Goal: Information Seeking & Learning: Learn about a topic

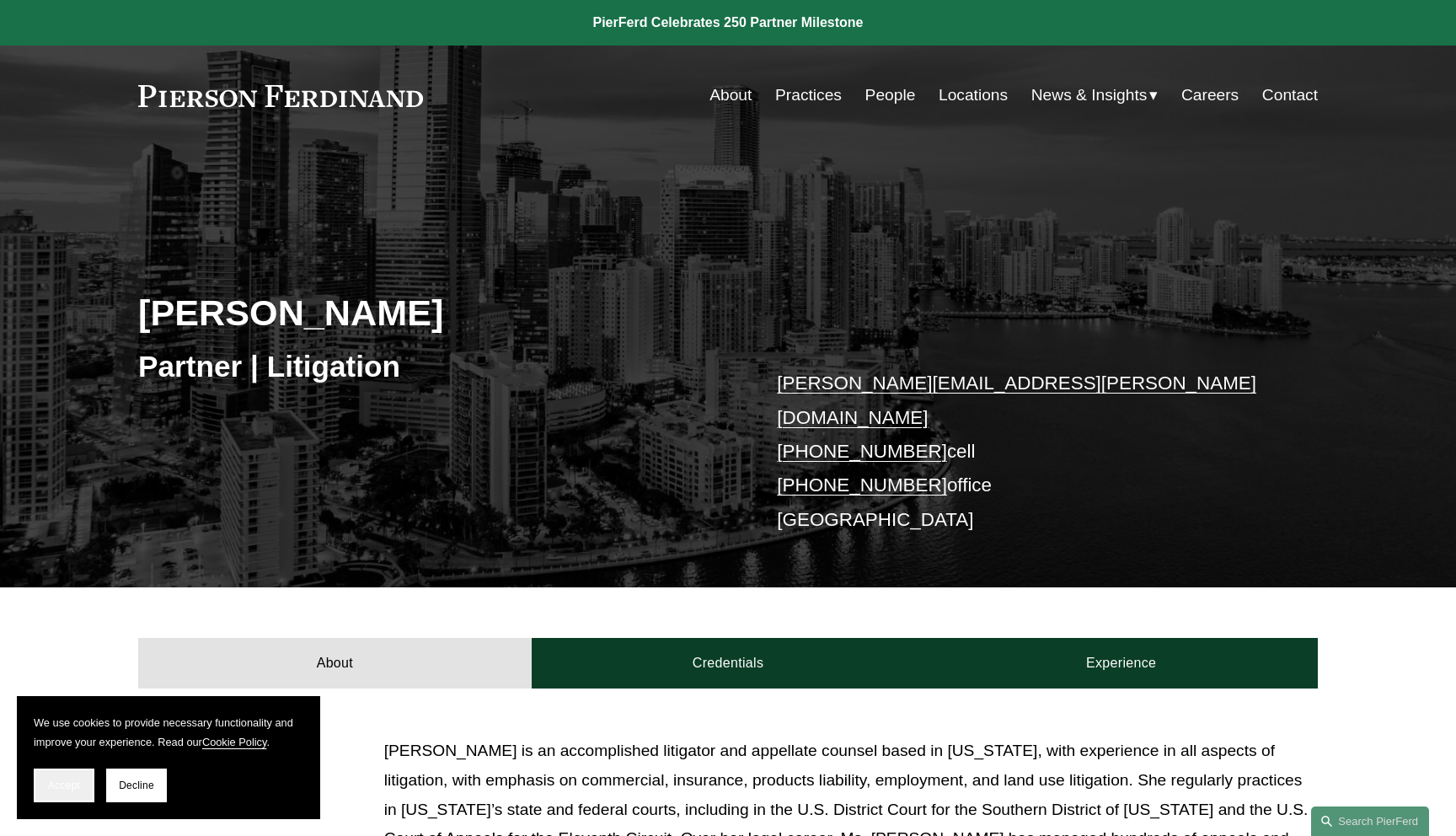
click at [77, 791] on button "Accept" at bounding box center [64, 785] width 61 height 34
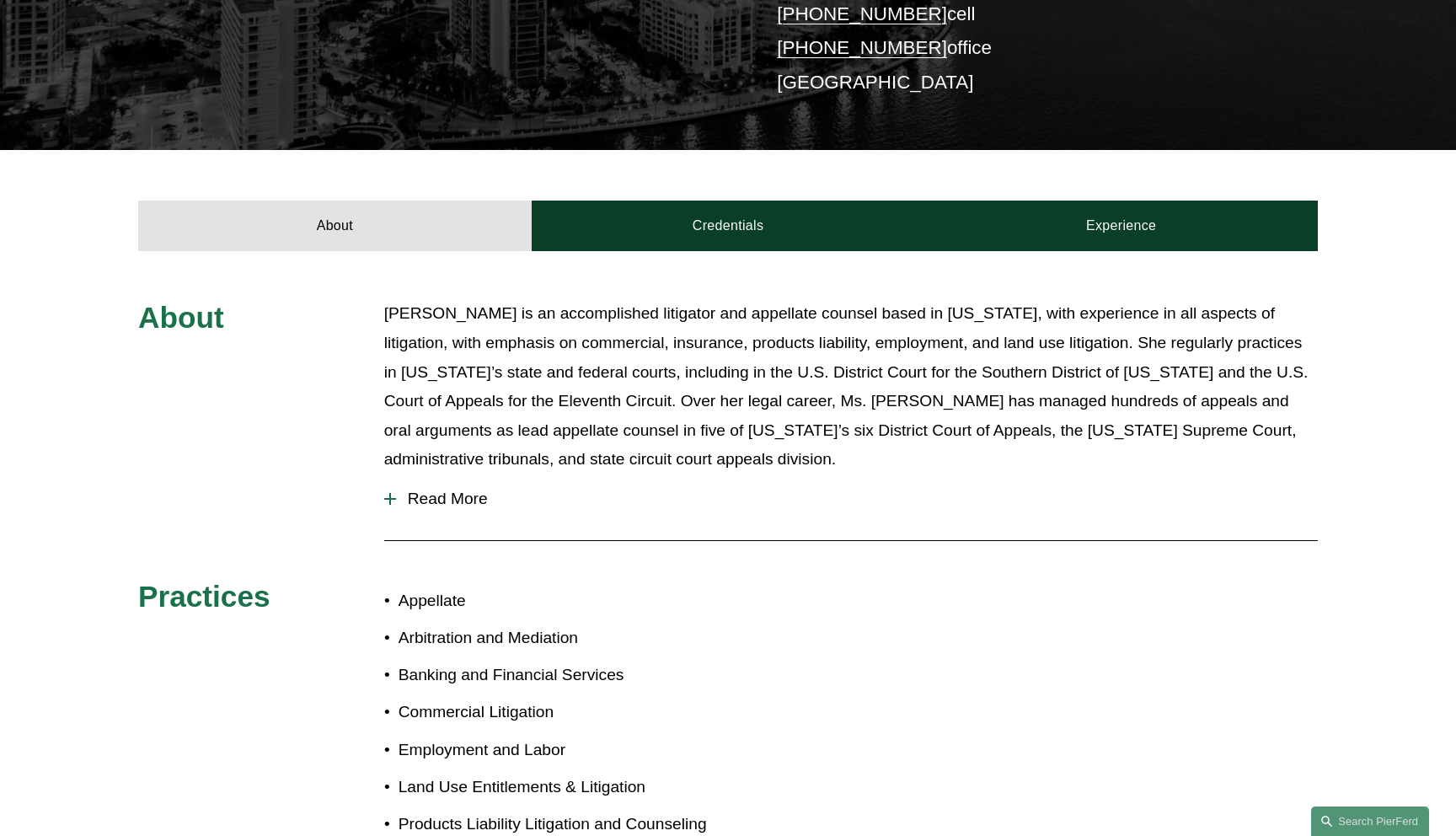
scroll to position [514, 0]
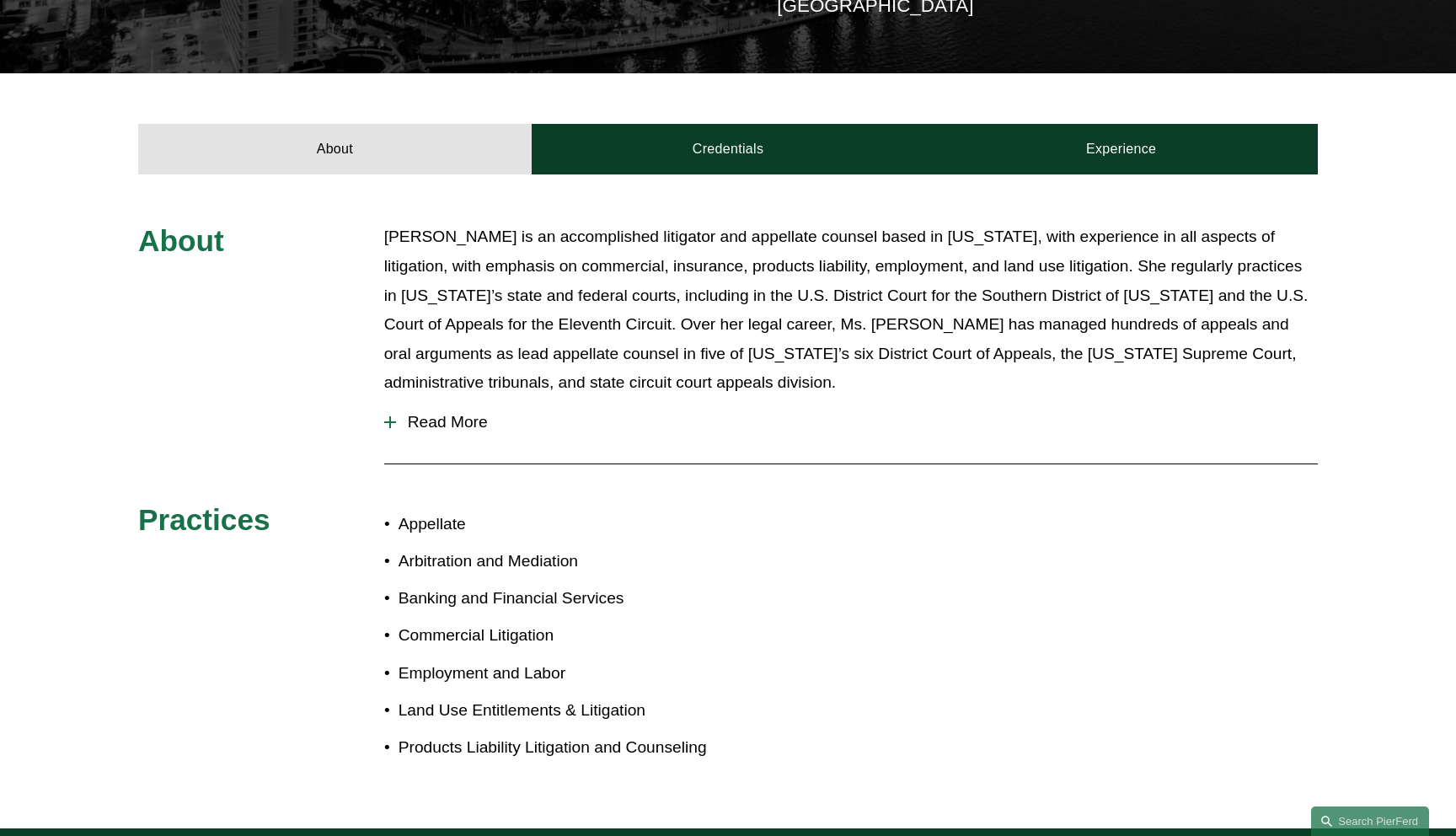
click at [463, 413] on span "Read More" at bounding box center [857, 422] width 922 height 19
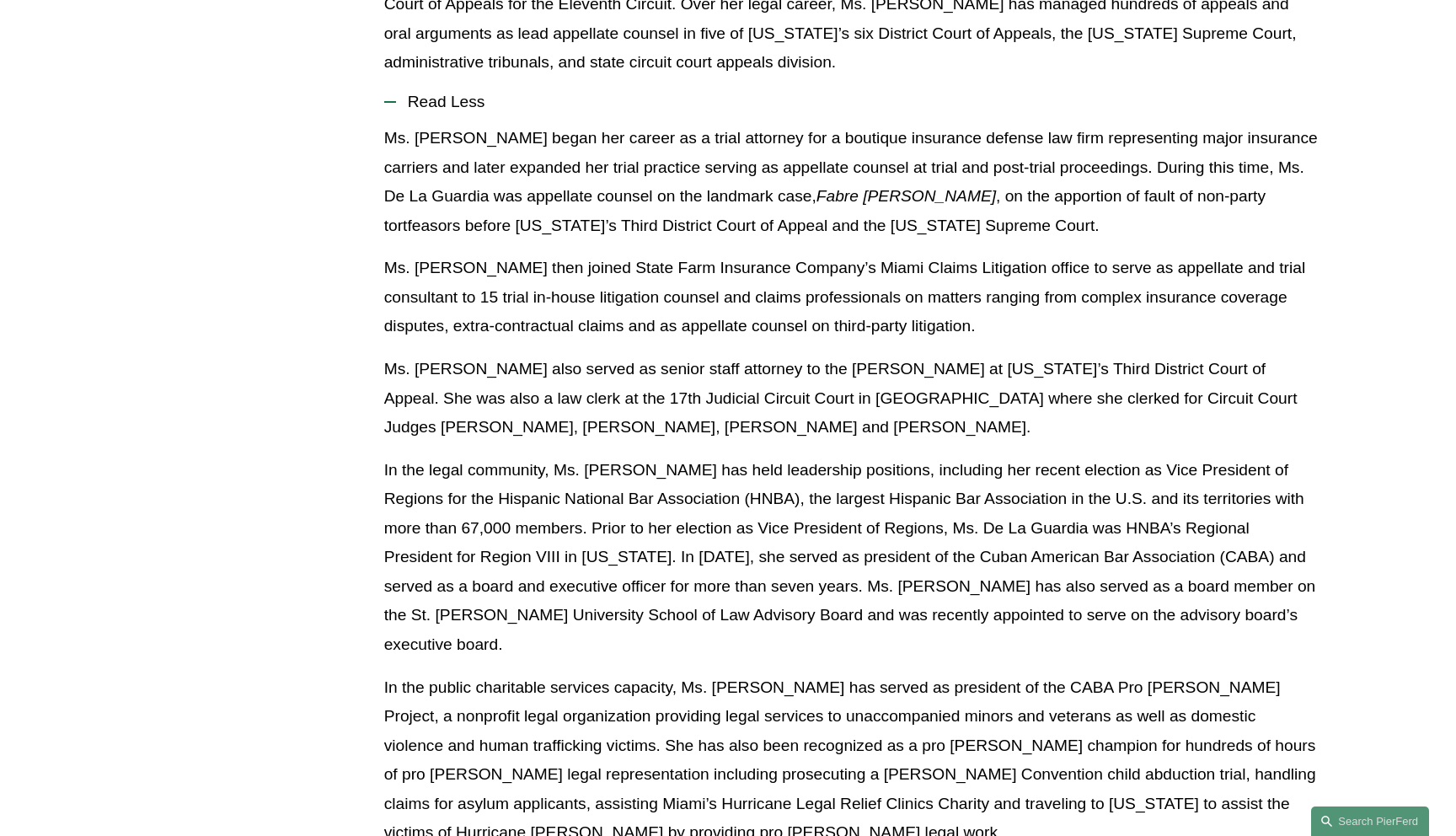
scroll to position [805, 0]
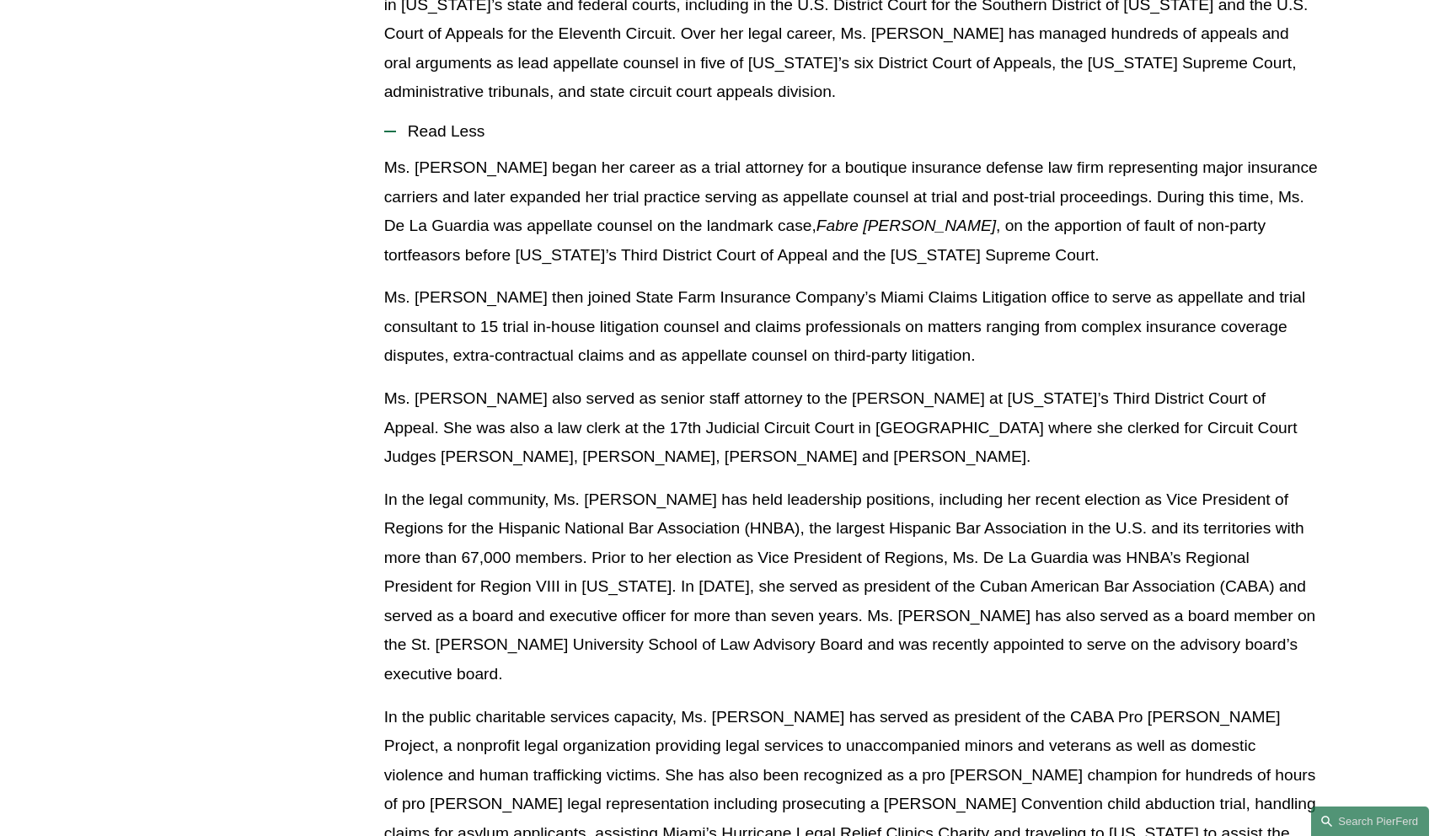
click at [449, 122] on span "Read Less" at bounding box center [857, 131] width 922 height 19
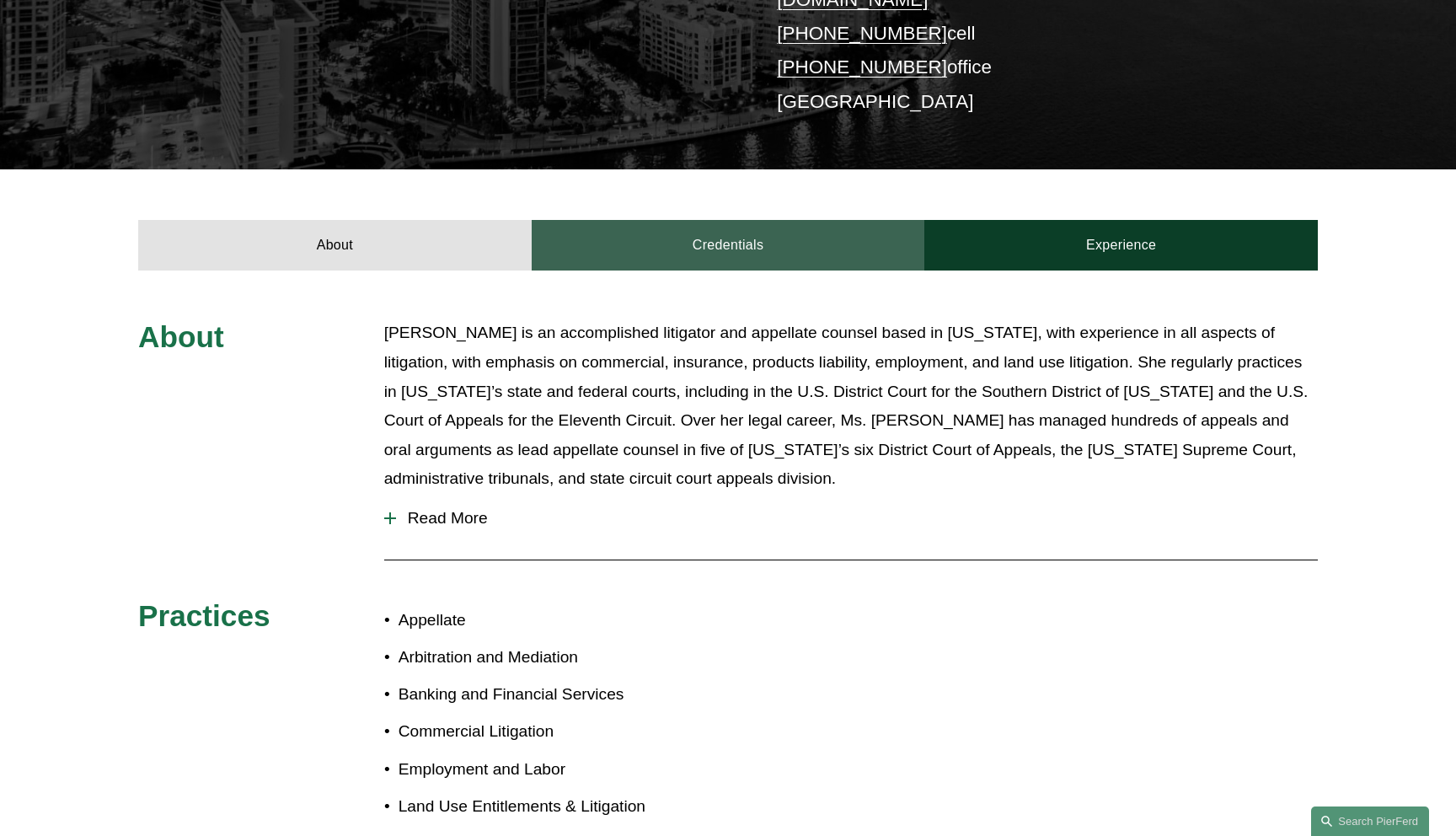
click at [678, 247] on link "Credentials" at bounding box center [728, 245] width 393 height 51
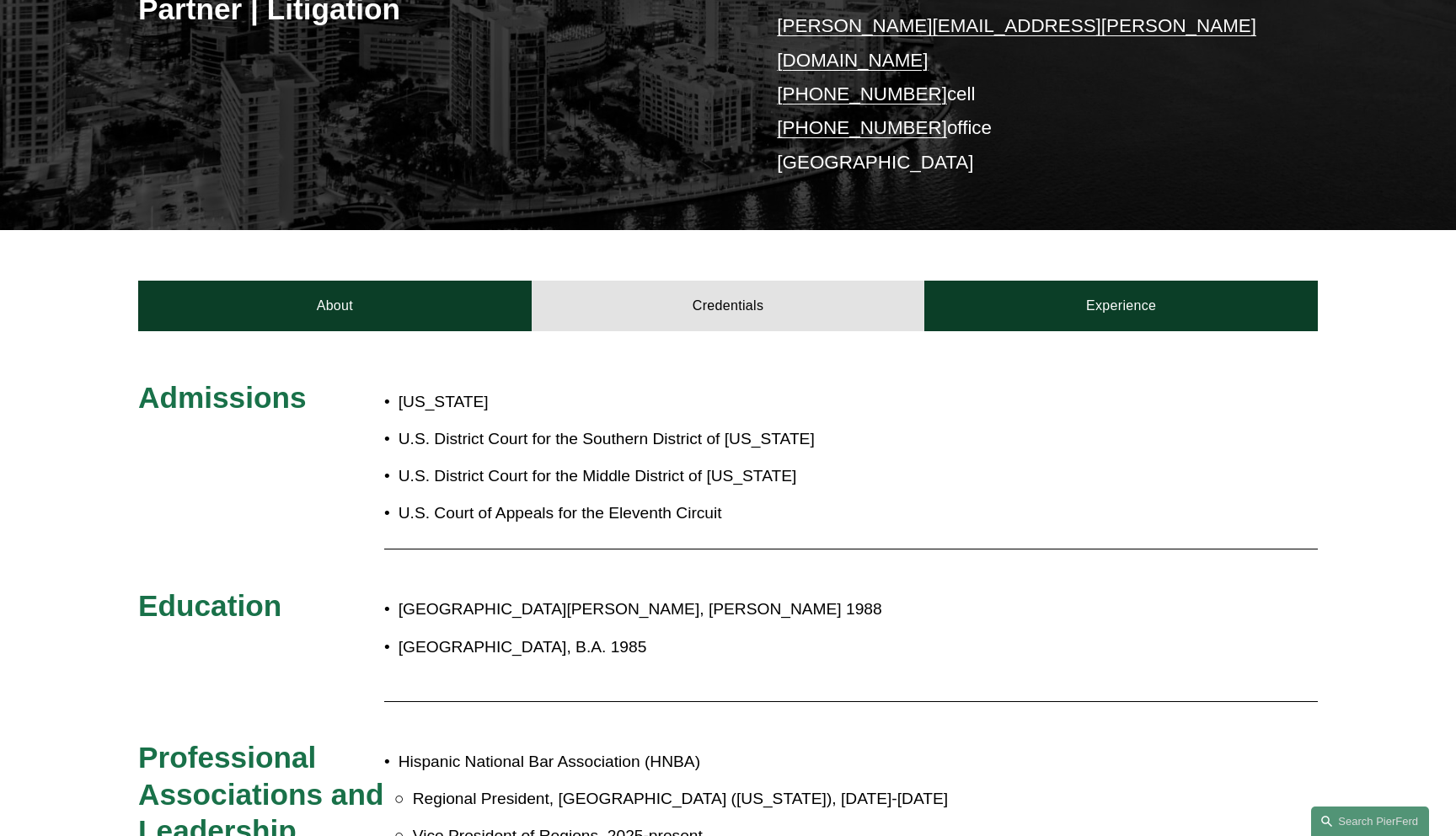
scroll to position [332, 0]
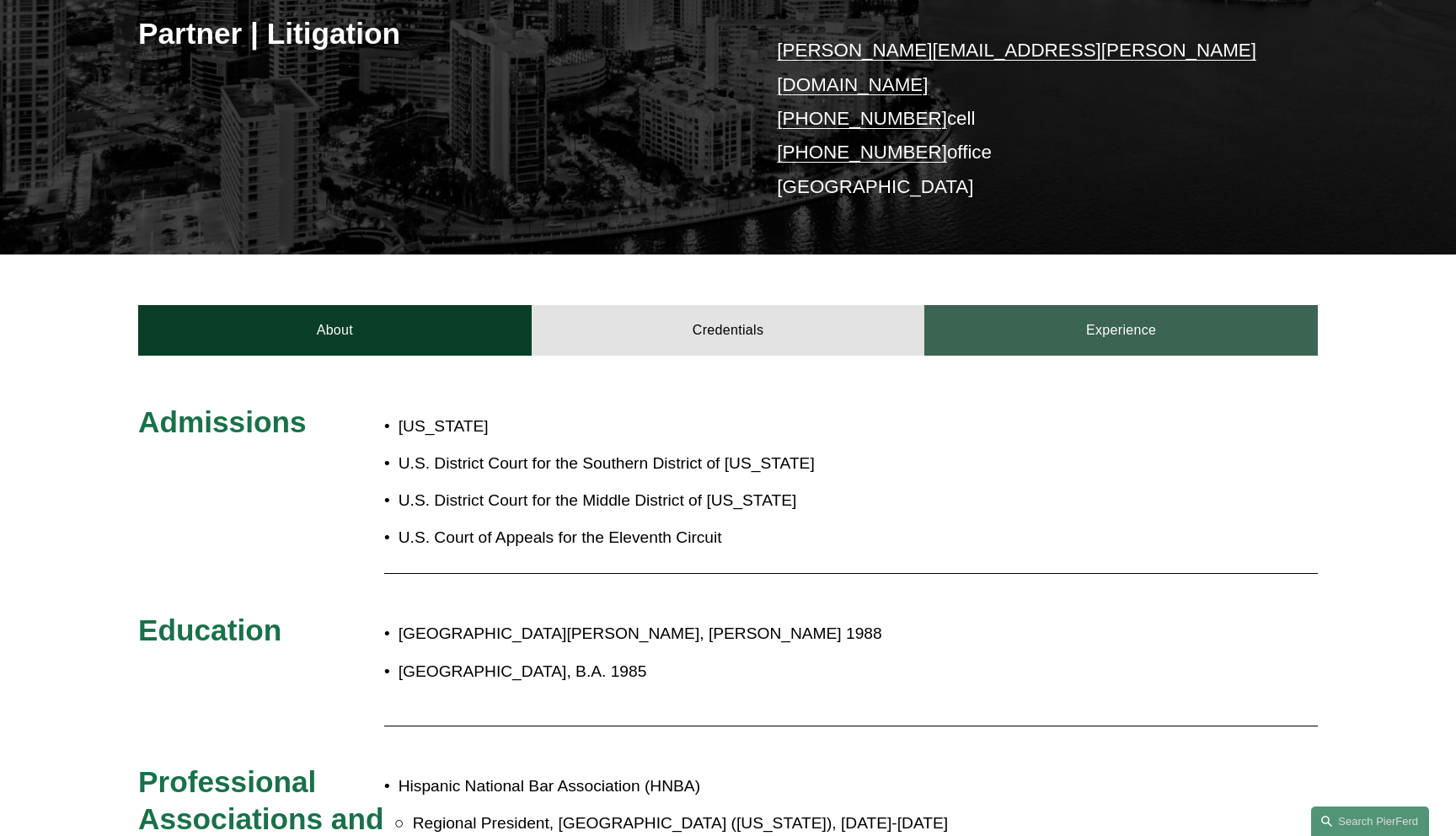
click at [1088, 322] on link "Experience" at bounding box center [1121, 330] width 393 height 51
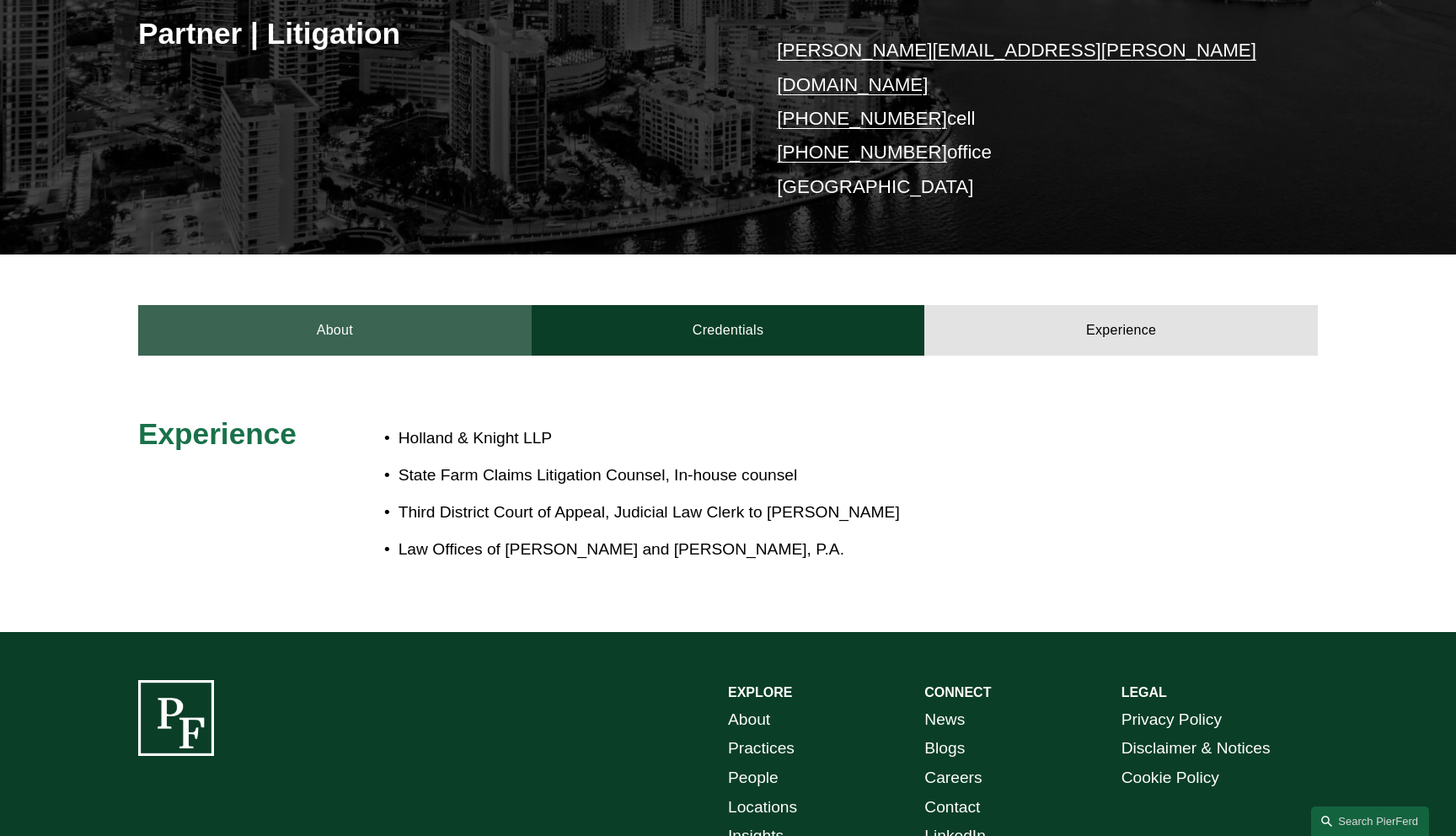
click at [278, 320] on link "About" at bounding box center [334, 330] width 393 height 51
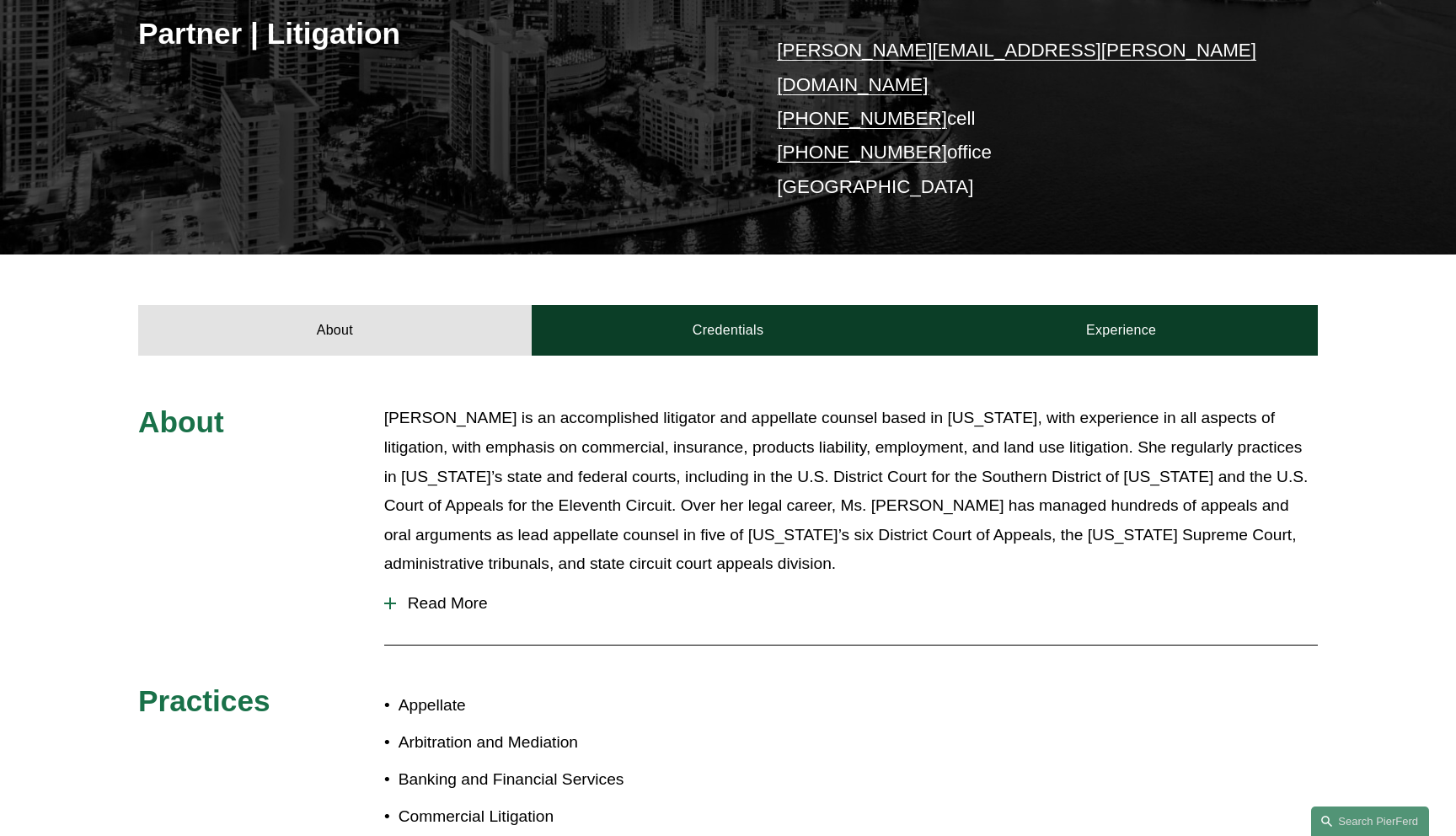
scroll to position [0, 0]
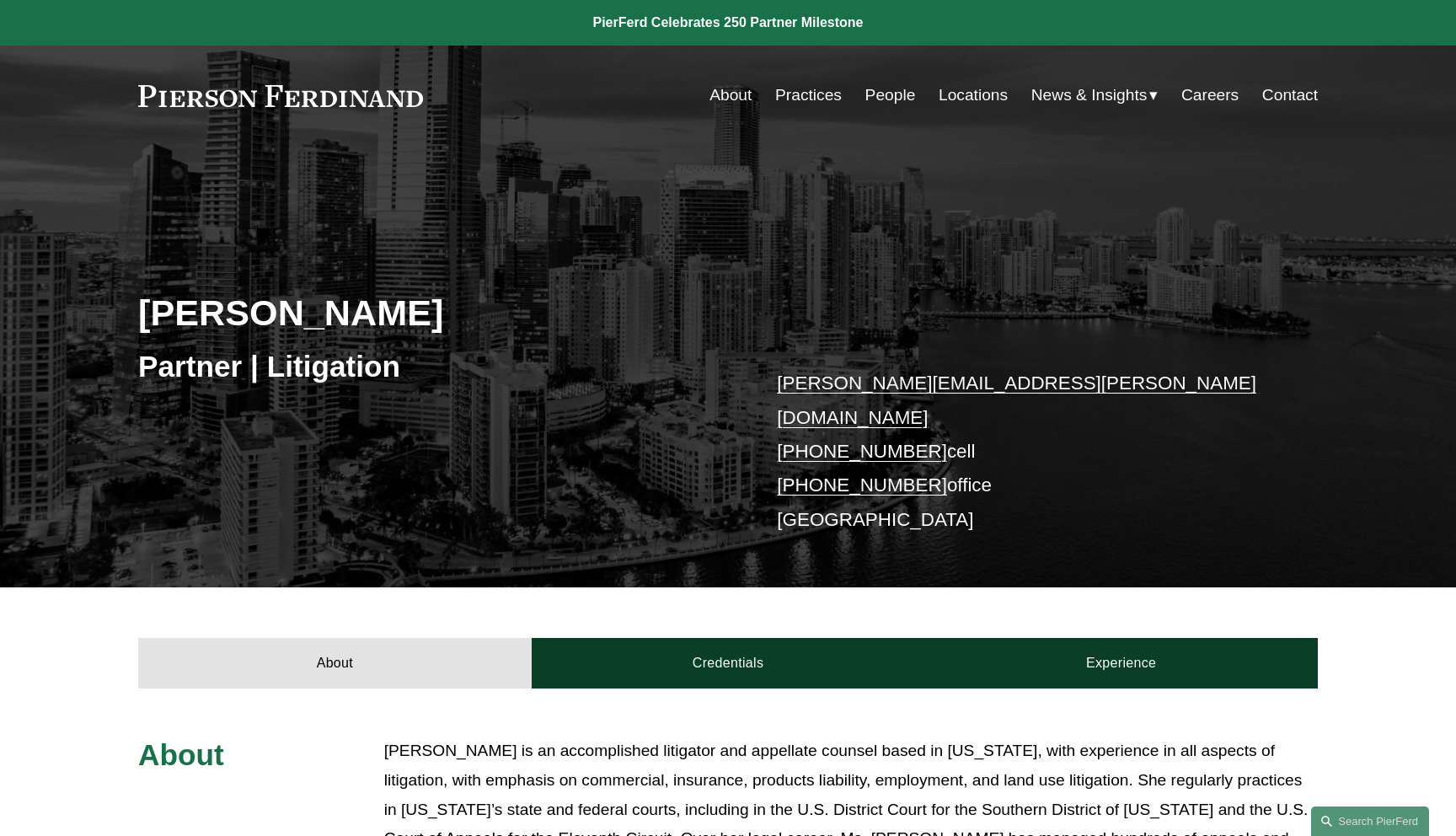
click at [816, 228] on div "[PERSON_NAME] Partner | Litigation [PERSON_NAME][EMAIL_ADDRESS][PERSON_NAME][DO…" at bounding box center [728, 389] width 1456 height 398
click at [690, 254] on div "[PERSON_NAME] Partner | Litigation [PERSON_NAME][EMAIL_ADDRESS][PERSON_NAME][DO…" at bounding box center [728, 389] width 1456 height 398
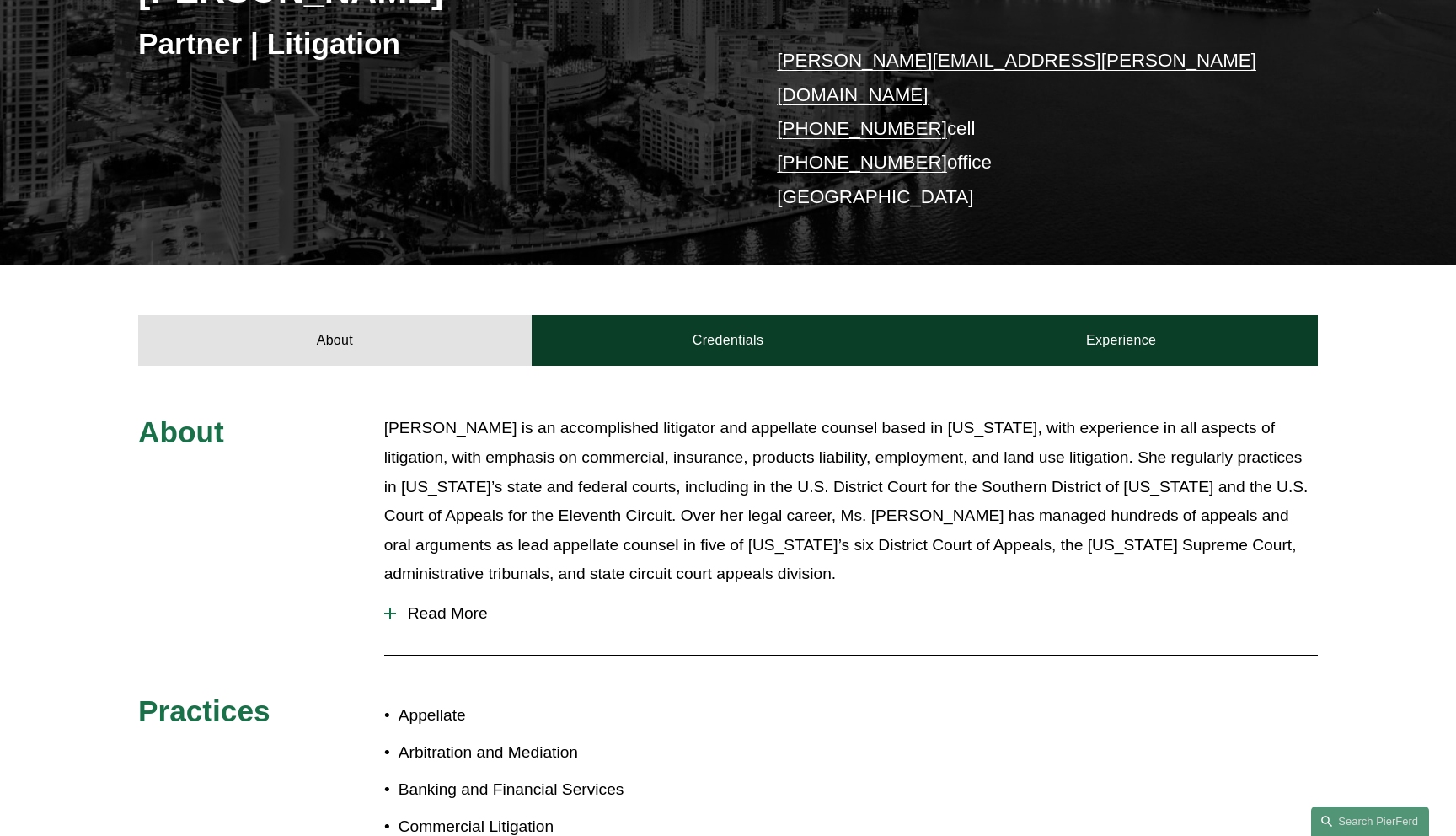
scroll to position [328, 0]
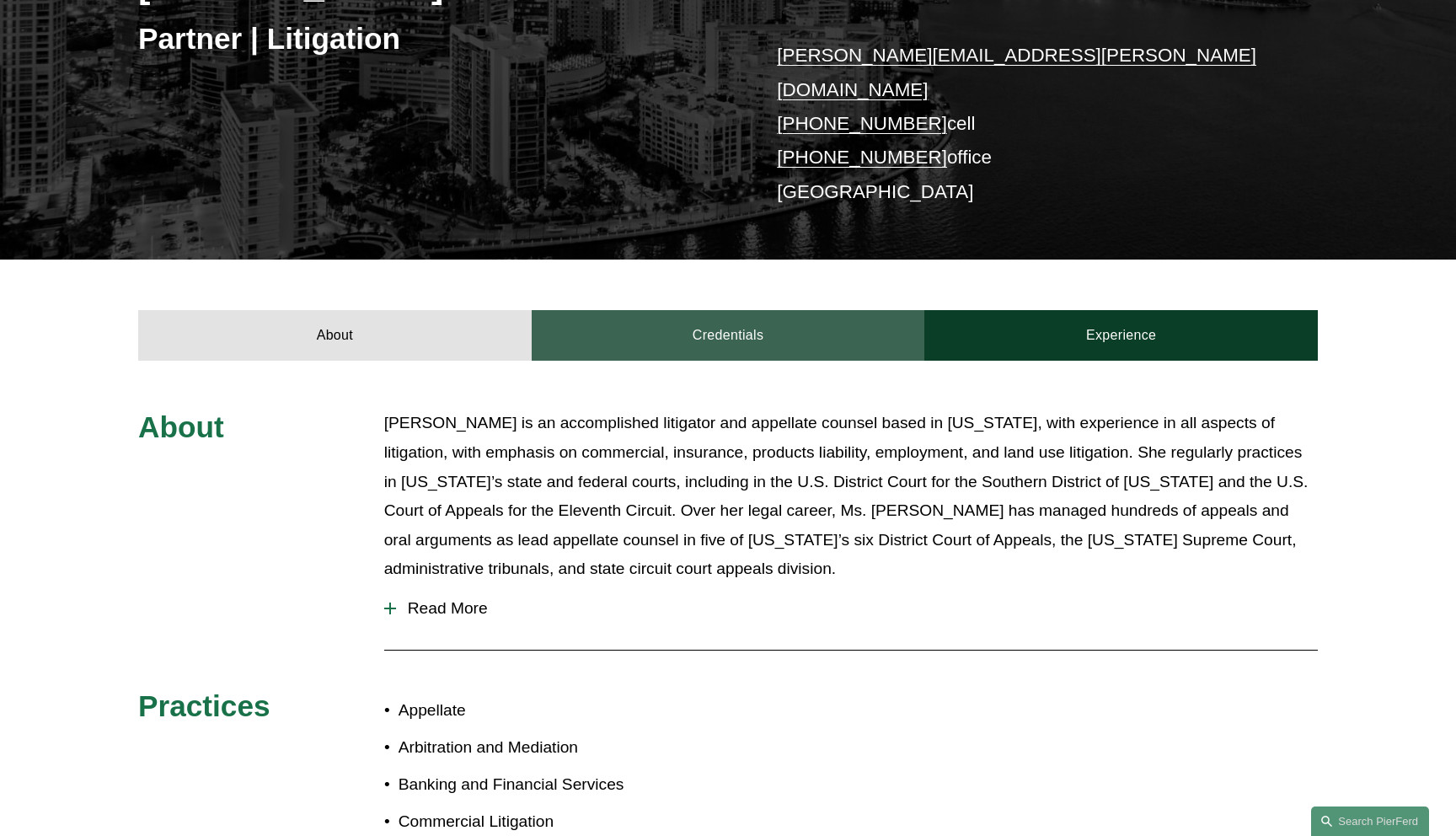
click at [697, 317] on link "Credentials" at bounding box center [728, 335] width 393 height 51
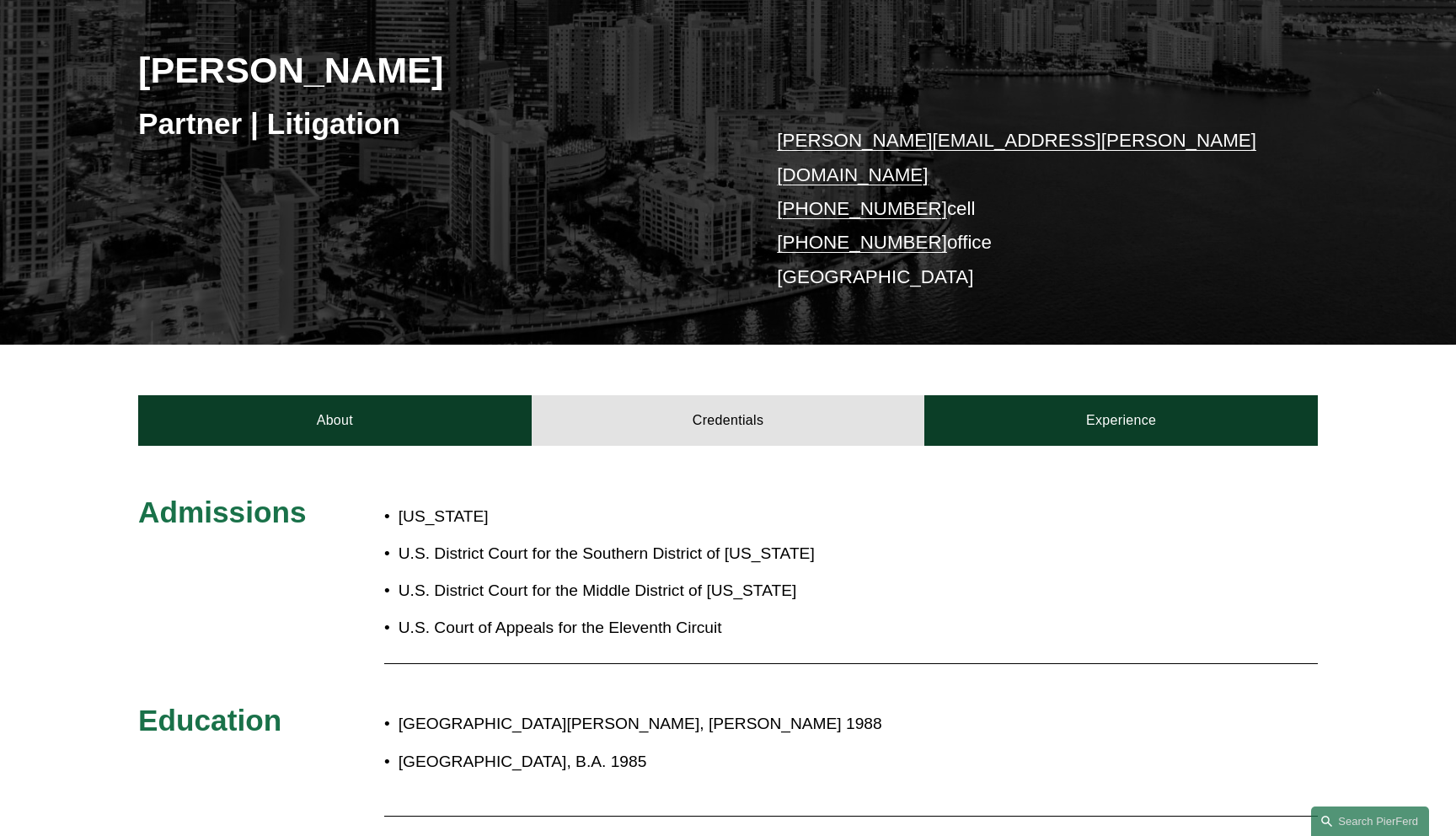
scroll to position [197, 0]
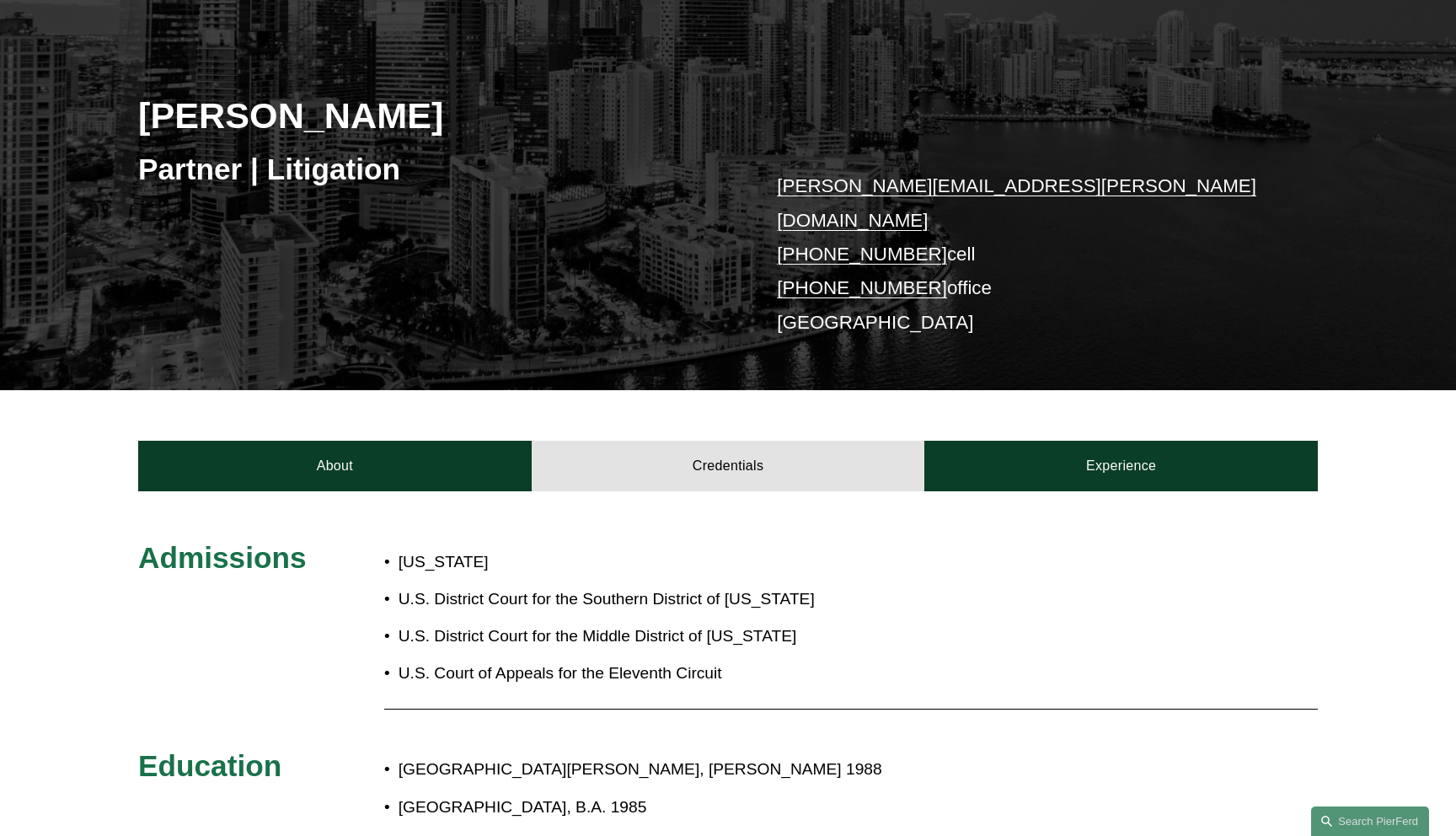
click at [1084, 420] on div "About Credentials Experience" at bounding box center [728, 440] width 1456 height 101
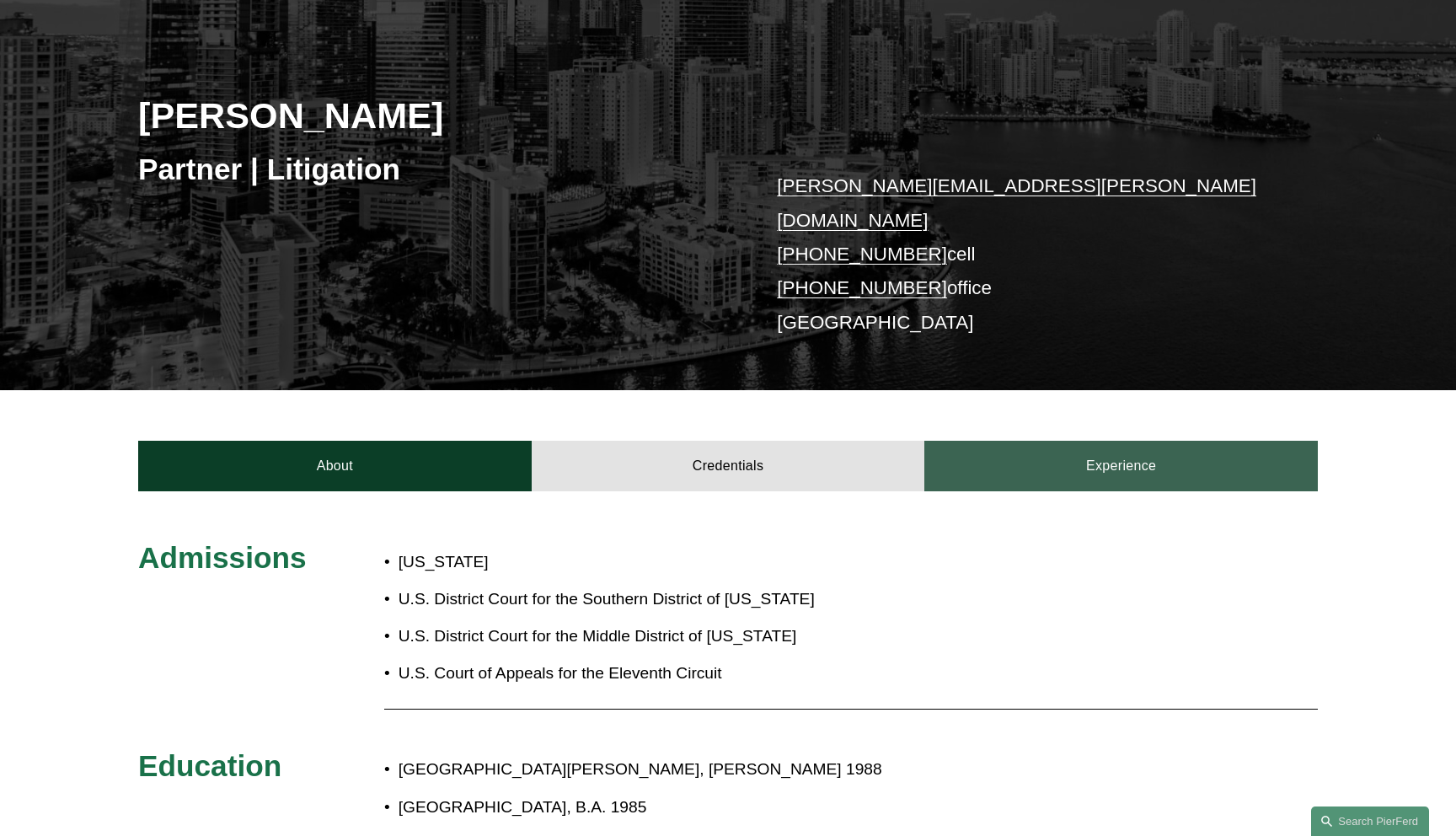
click at [1085, 440] on link "Experience" at bounding box center [1121, 465] width 393 height 51
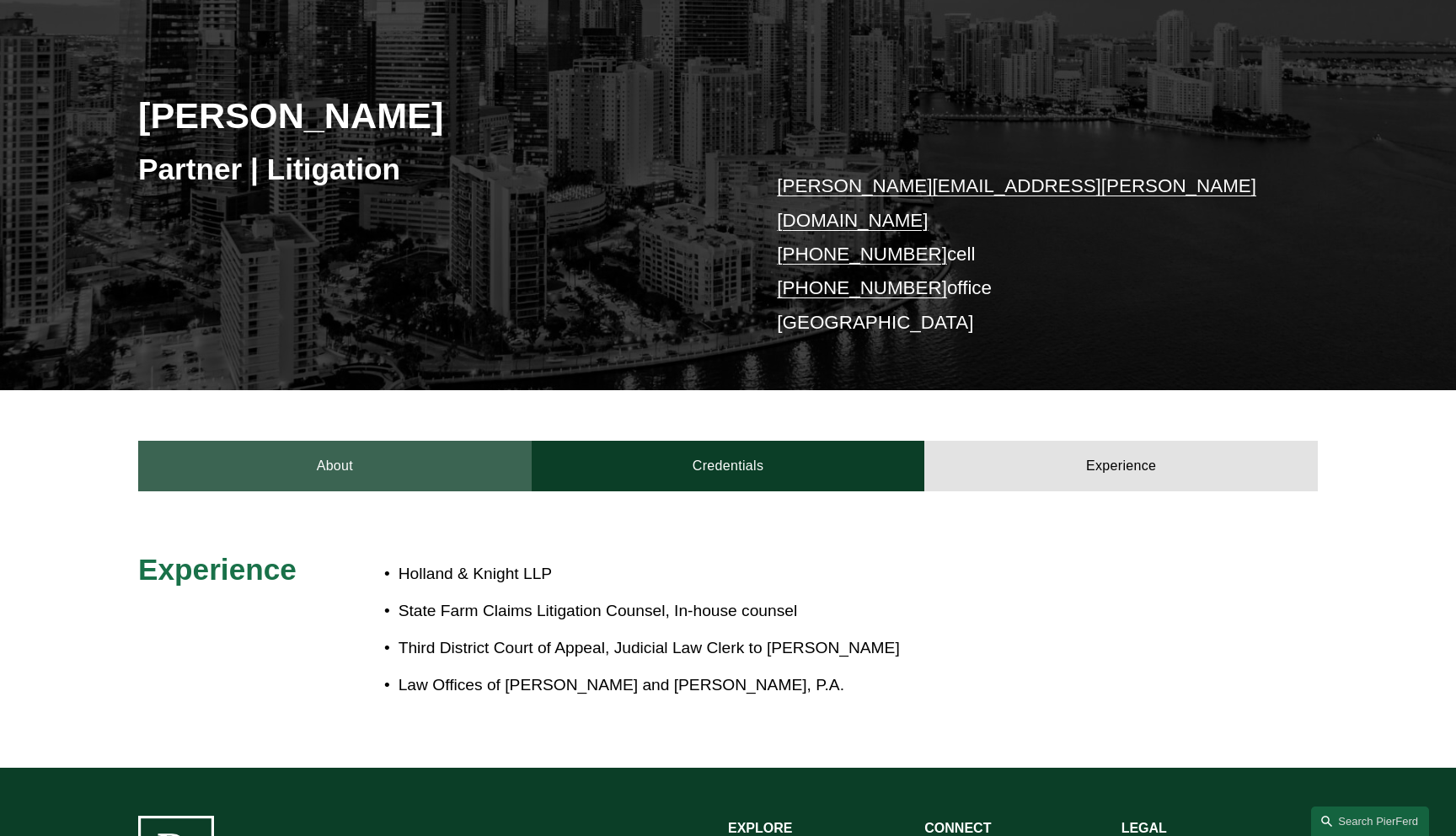
click at [398, 450] on link "About" at bounding box center [334, 465] width 393 height 51
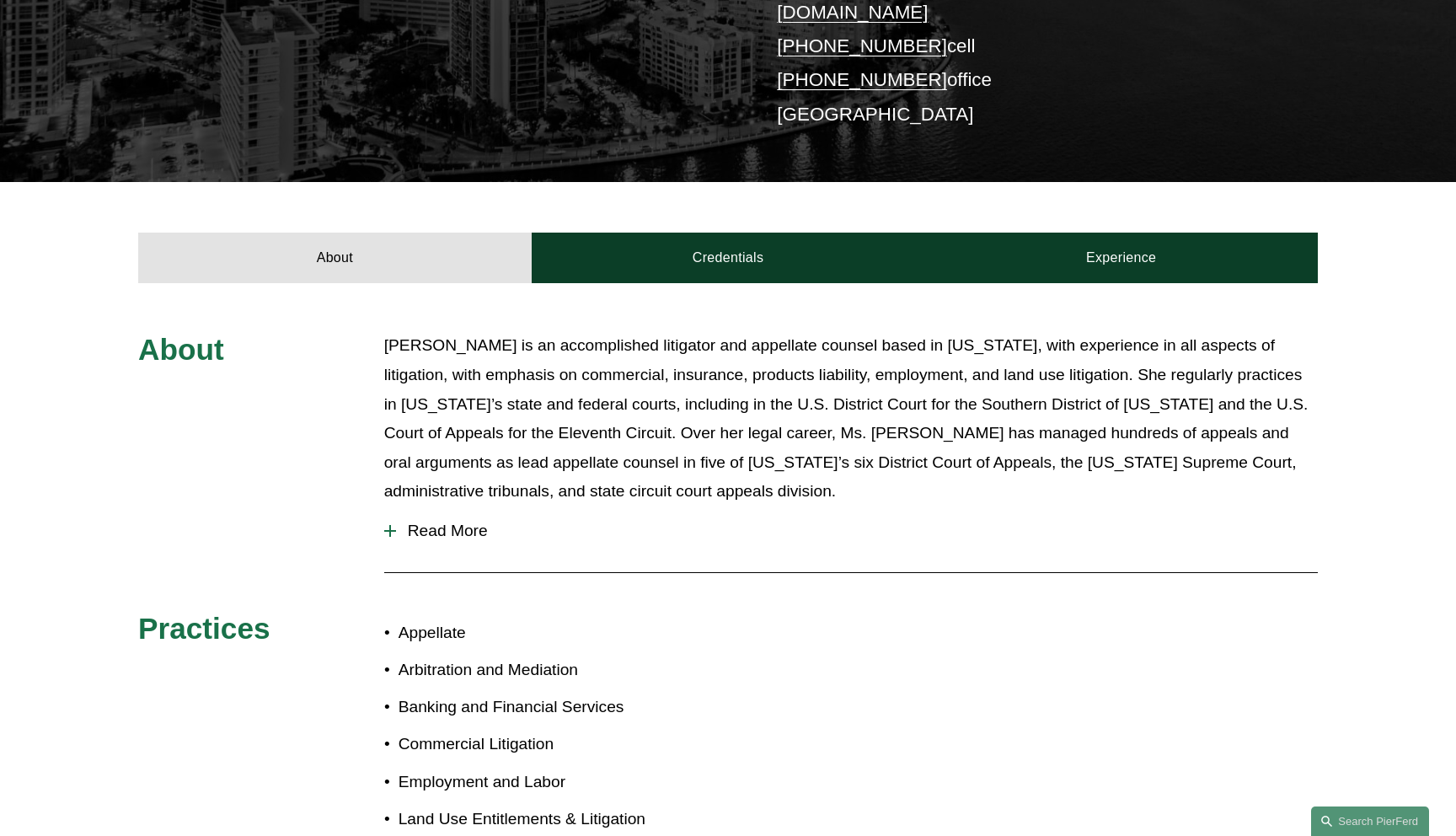
scroll to position [393, 0]
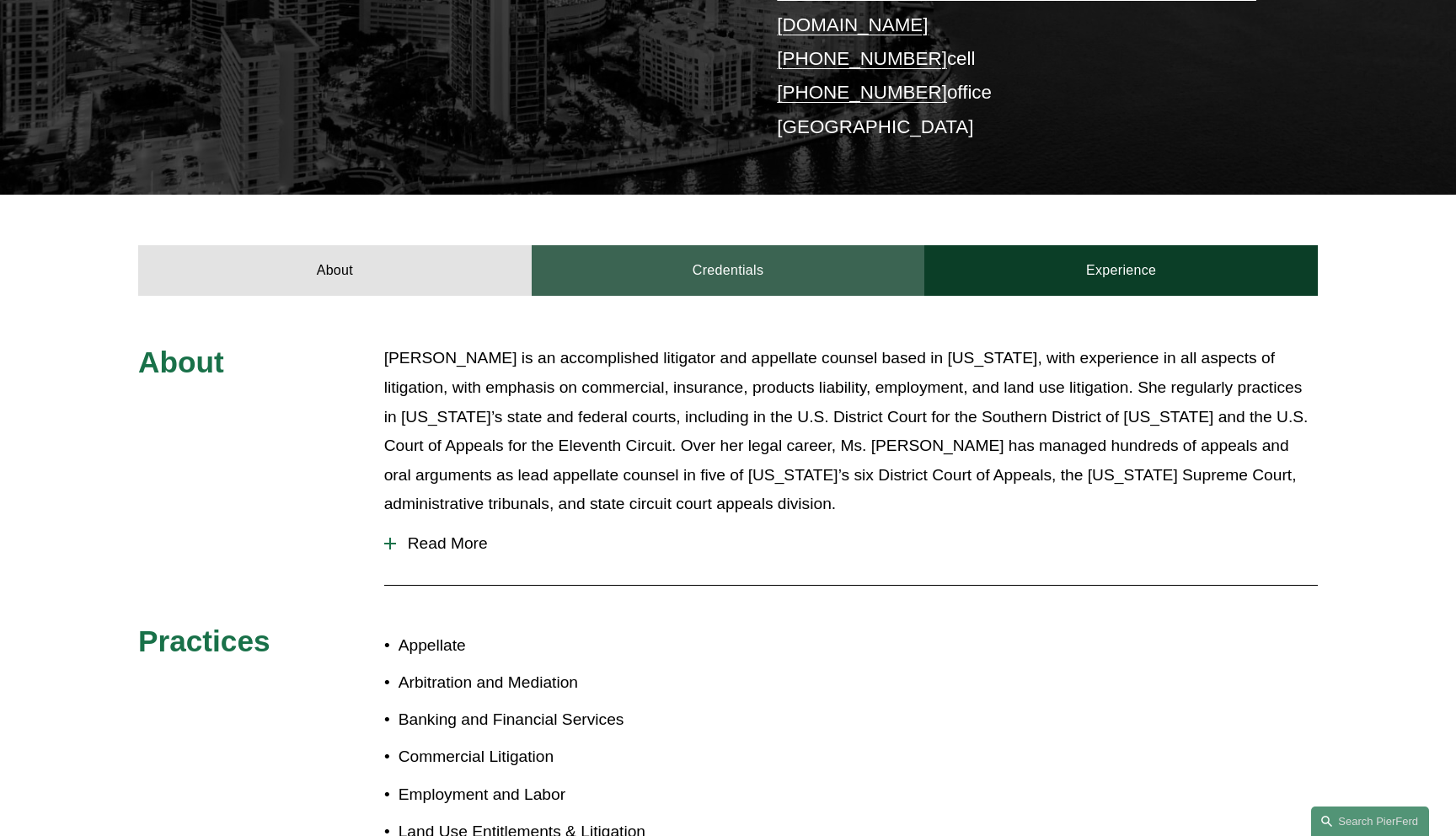
click at [598, 268] on link "Credentials" at bounding box center [728, 270] width 393 height 51
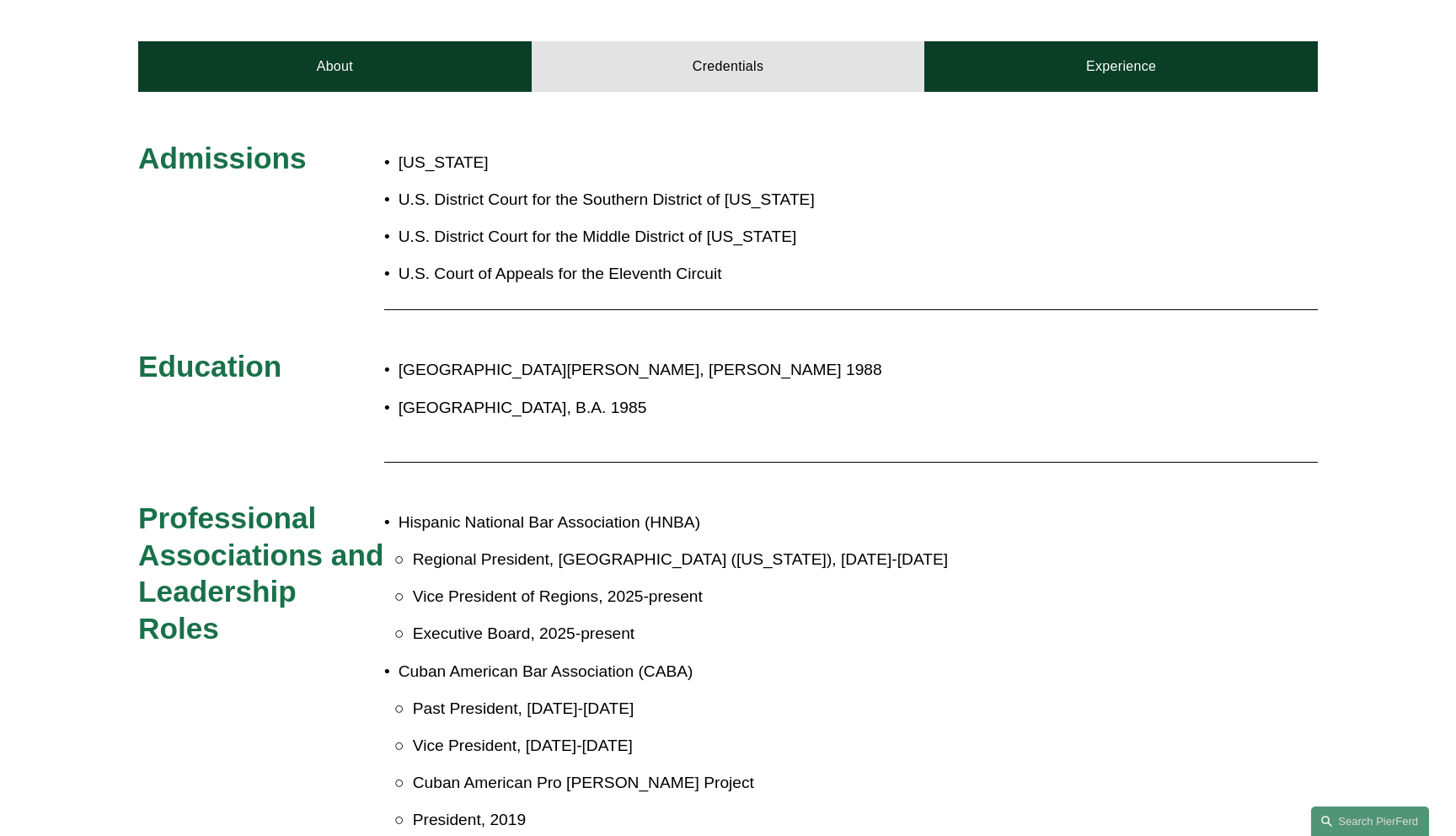
scroll to position [0, 0]
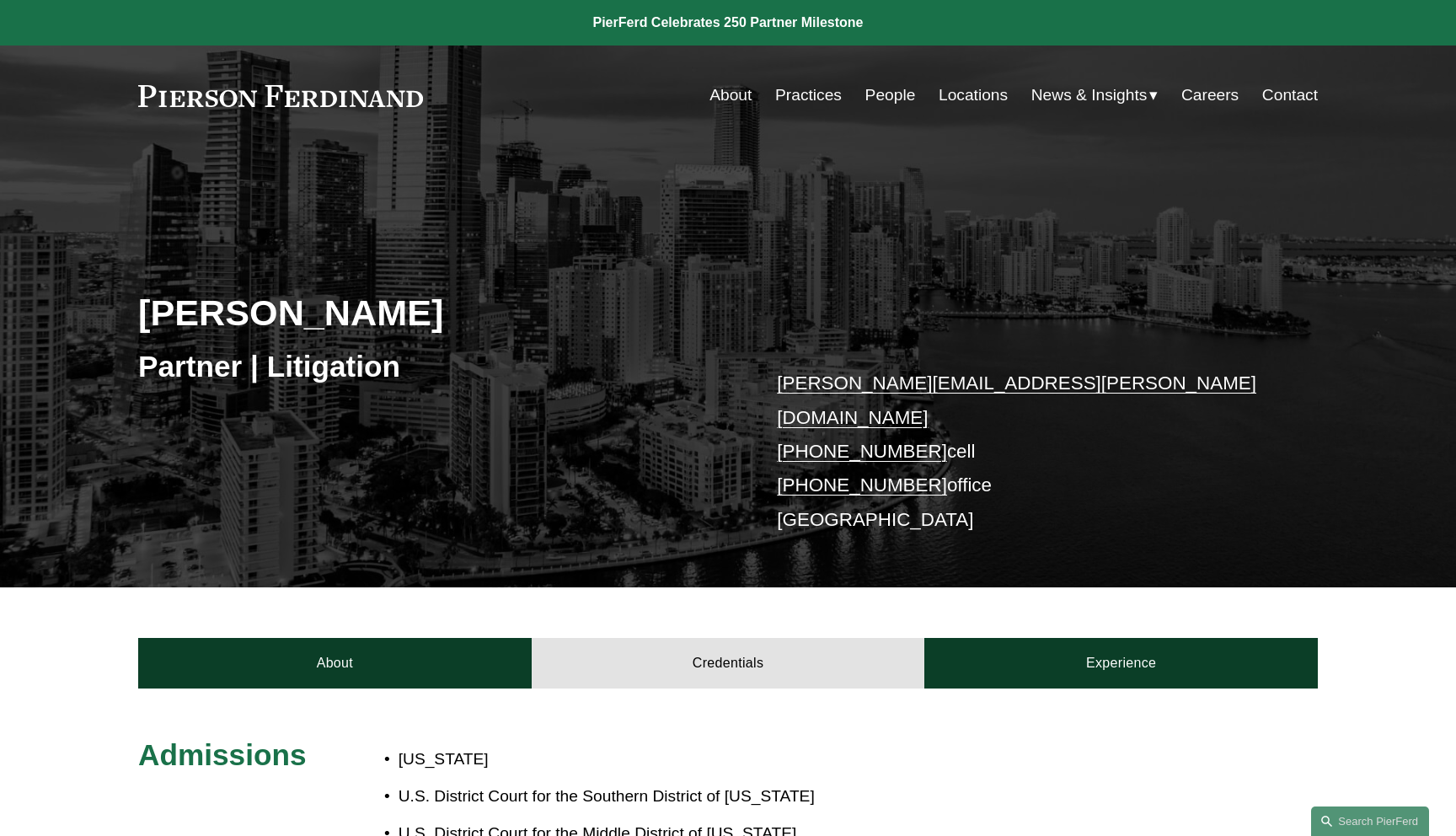
click at [161, 320] on h2 "[PERSON_NAME]" at bounding box center [433, 312] width 590 height 44
